Goal: Transaction & Acquisition: Obtain resource

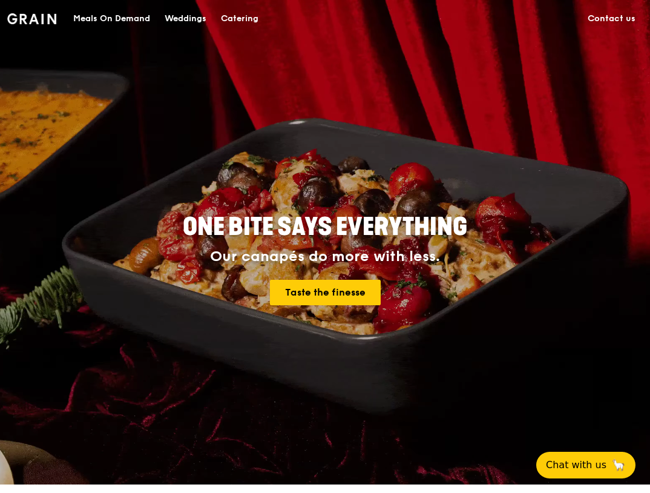
click at [134, 18] on div "Meals On Demand" at bounding box center [111, 19] width 77 height 36
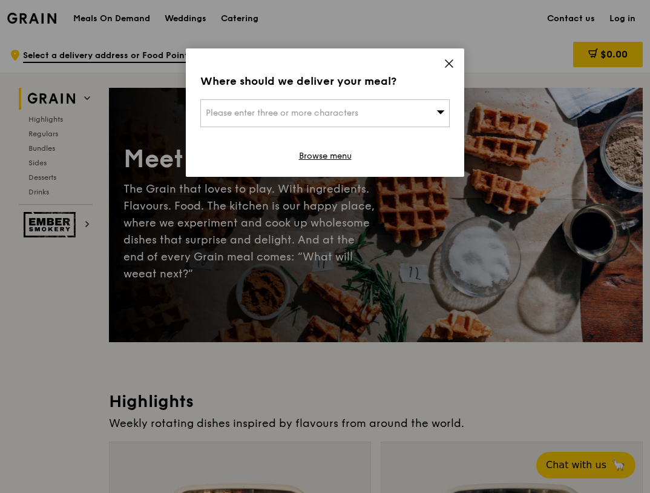
click at [444, 59] on icon at bounding box center [449, 63] width 11 height 11
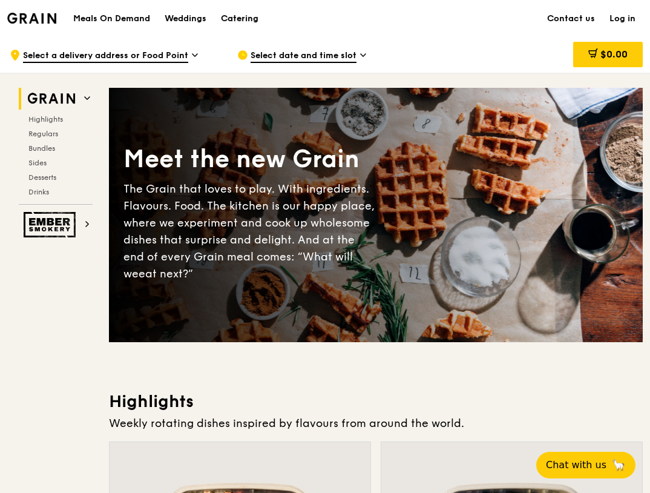
click at [226, 15] on div "Catering" at bounding box center [240, 19] width 38 height 36
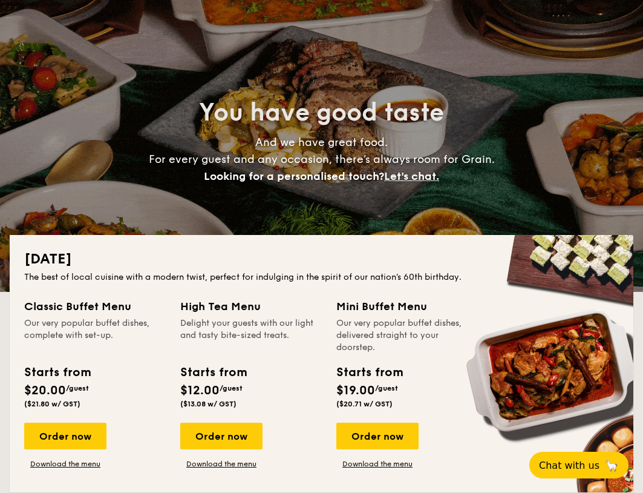
scroll to position [141, 0]
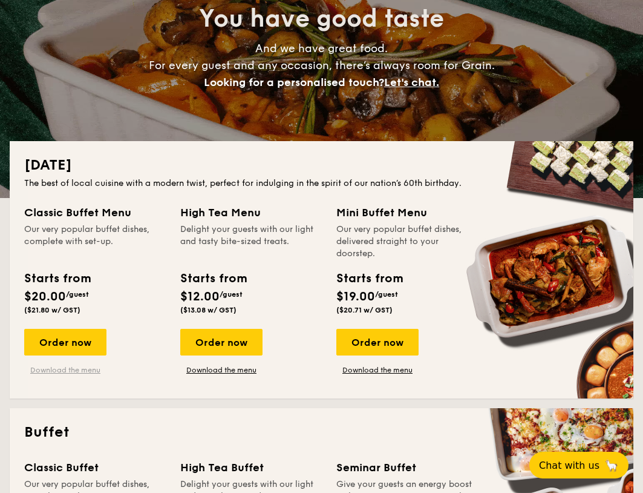
click at [81, 371] on link "Download the menu" at bounding box center [65, 370] width 82 height 10
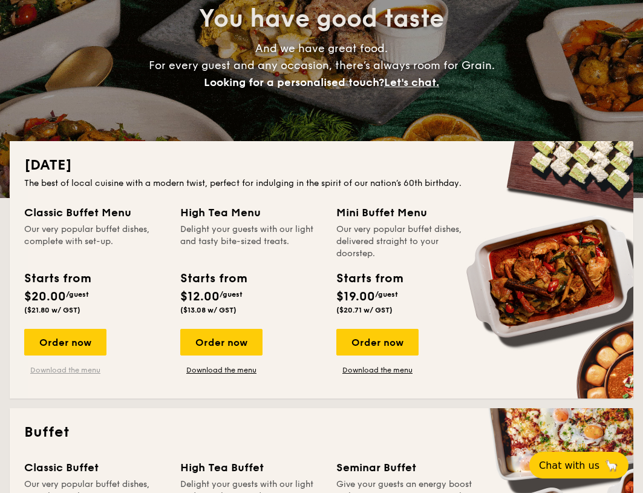
click at [77, 369] on link "Download the menu" at bounding box center [65, 370] width 82 height 10
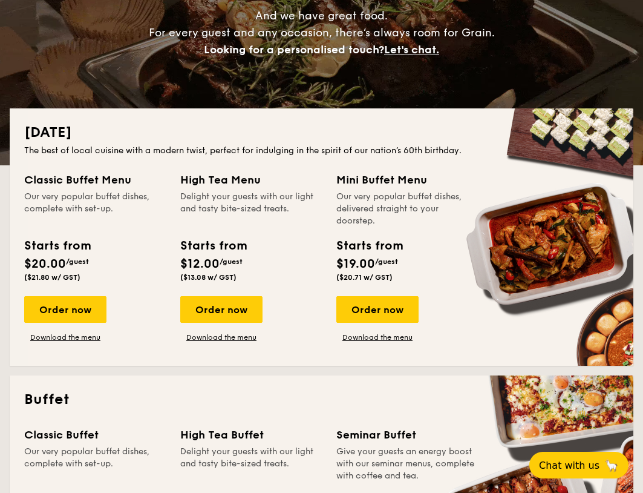
scroll to position [343, 0]
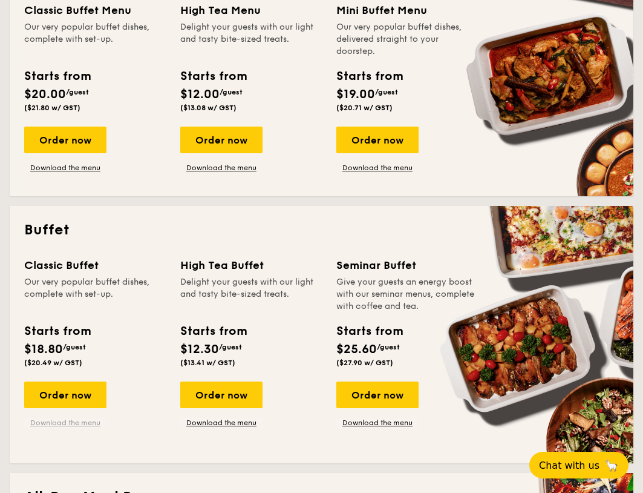
click at [65, 418] on link "Download the menu" at bounding box center [65, 423] width 82 height 10
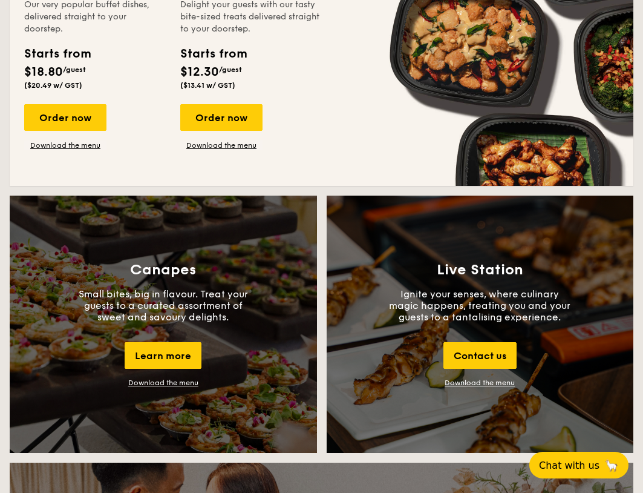
scroll to position [1312, 0]
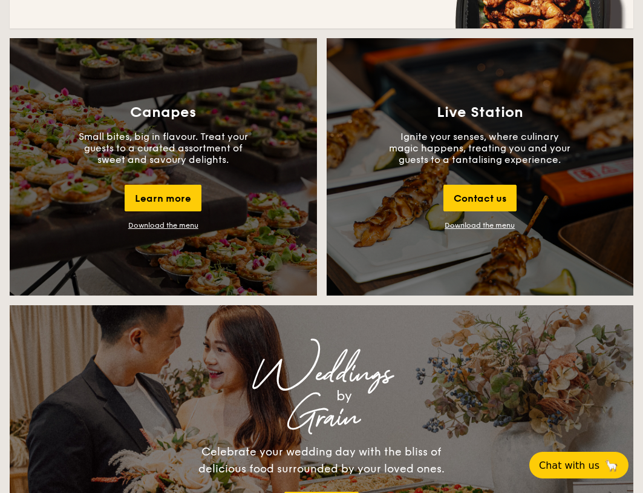
click at [160, 225] on div "Download the menu" at bounding box center [163, 225] width 70 height 8
